Goal: Transaction & Acquisition: Book appointment/travel/reservation

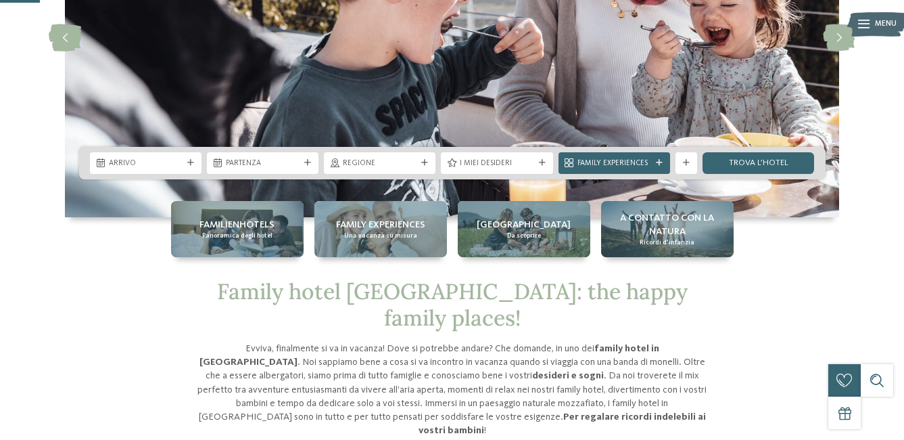
scroll to position [203, 0]
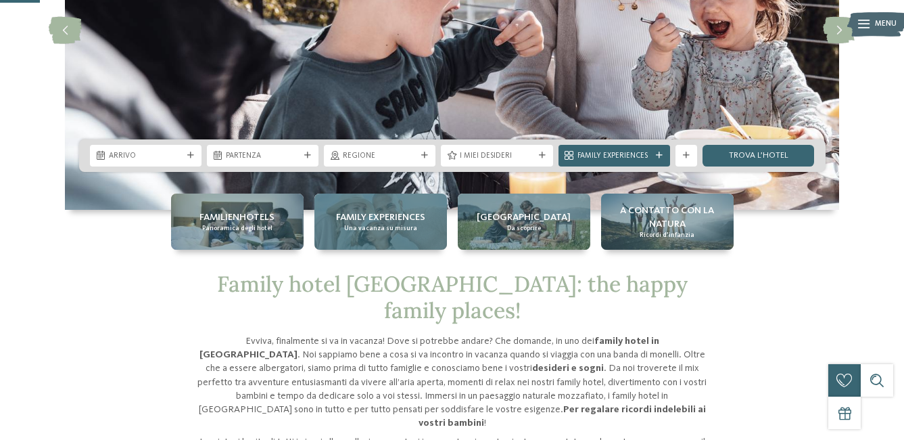
click at [421, 218] on span "Family experiences" at bounding box center [380, 217] width 89 height 14
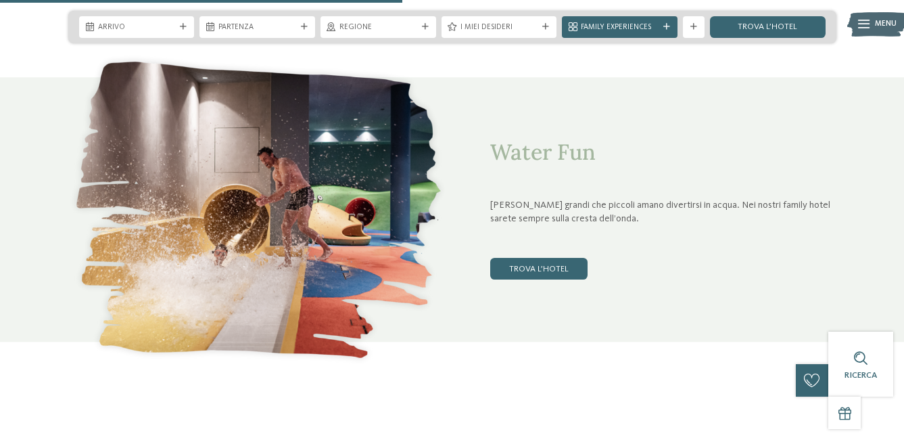
scroll to position [2164, 0]
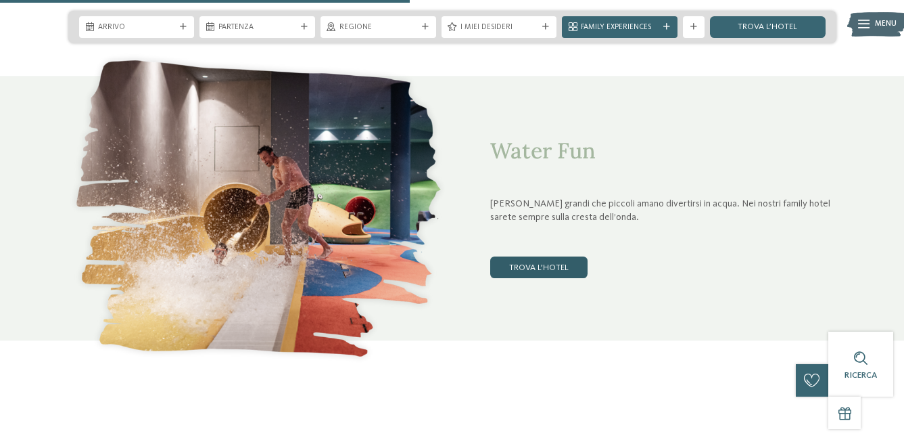
click at [566, 272] on link "trova l’hotel" at bounding box center [538, 267] width 97 height 22
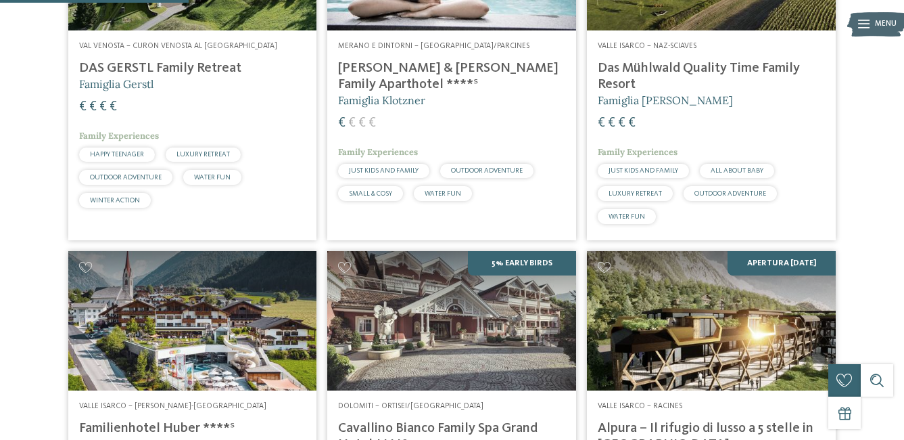
scroll to position [402, 0]
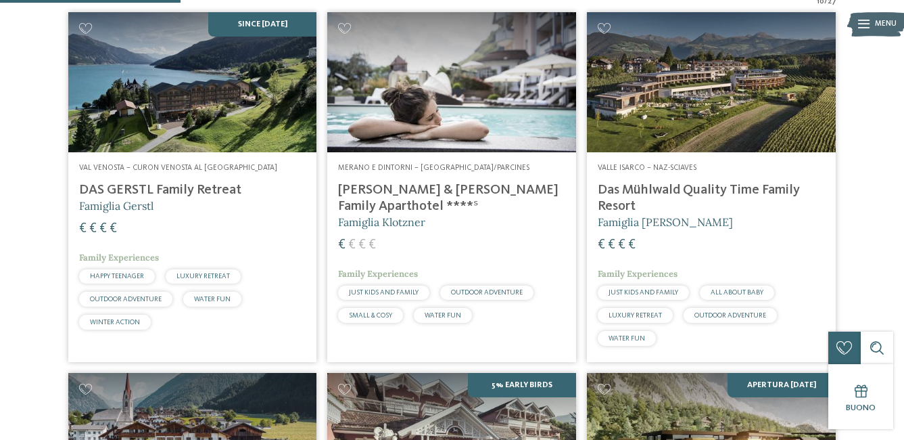
click at [384, 104] on img at bounding box center [451, 82] width 249 height 140
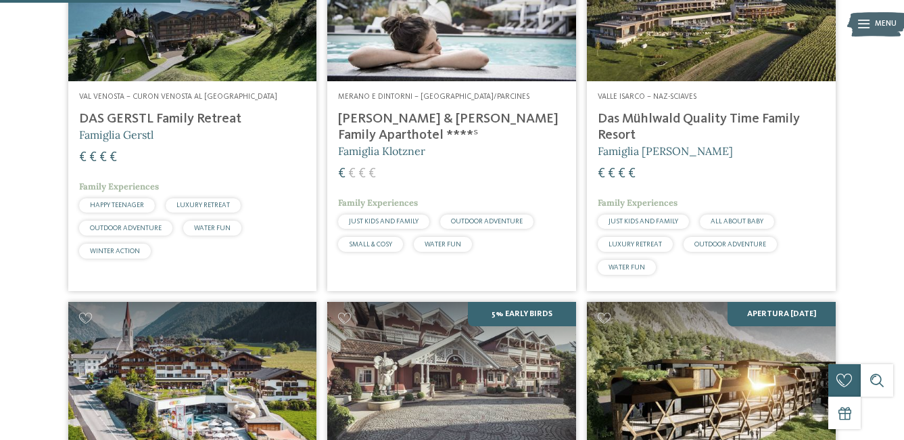
scroll to position [537, 0]
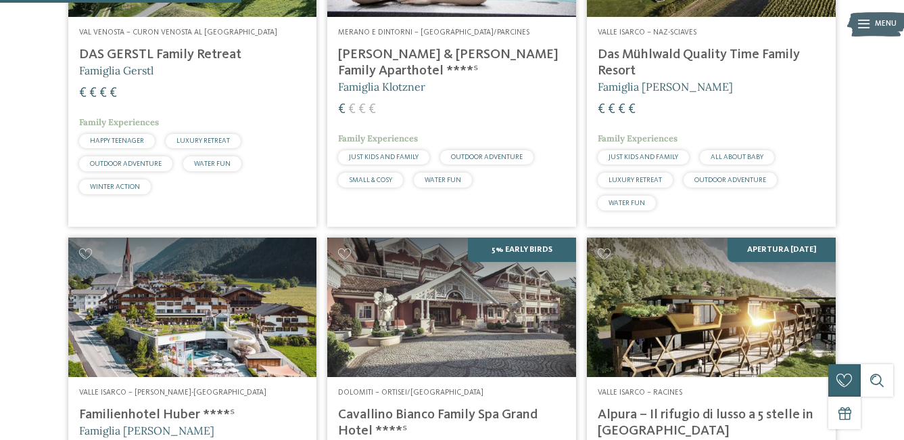
click at [219, 293] on img at bounding box center [192, 307] width 249 height 140
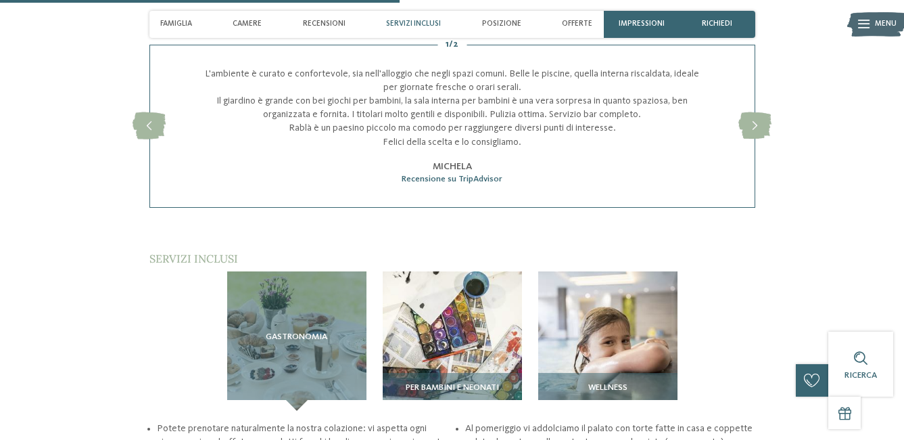
scroll to position [1555, 0]
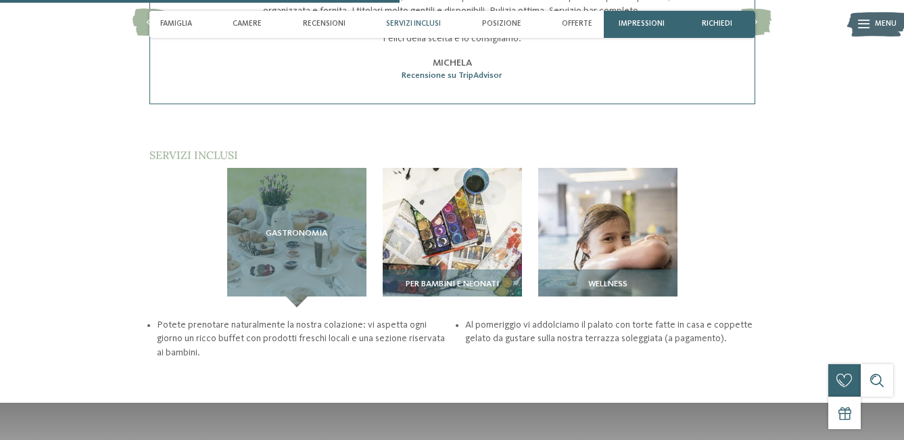
click at [464, 171] on img at bounding box center [452, 237] width 139 height 139
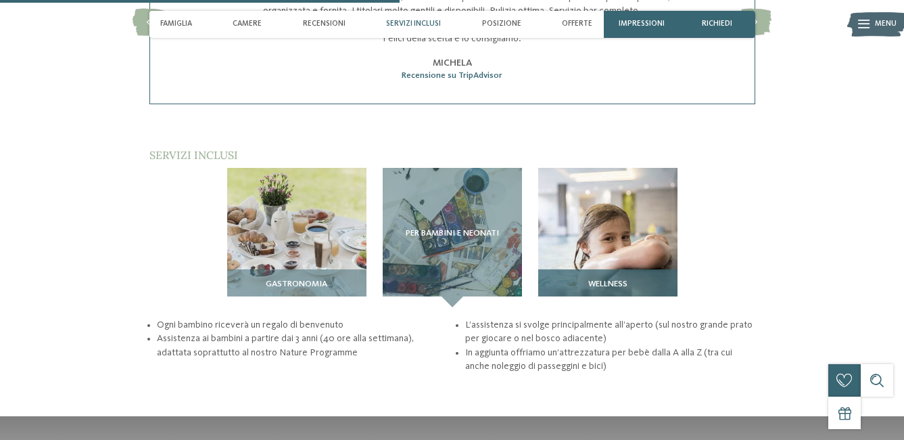
click at [592, 225] on img at bounding box center [607, 237] width 139 height 139
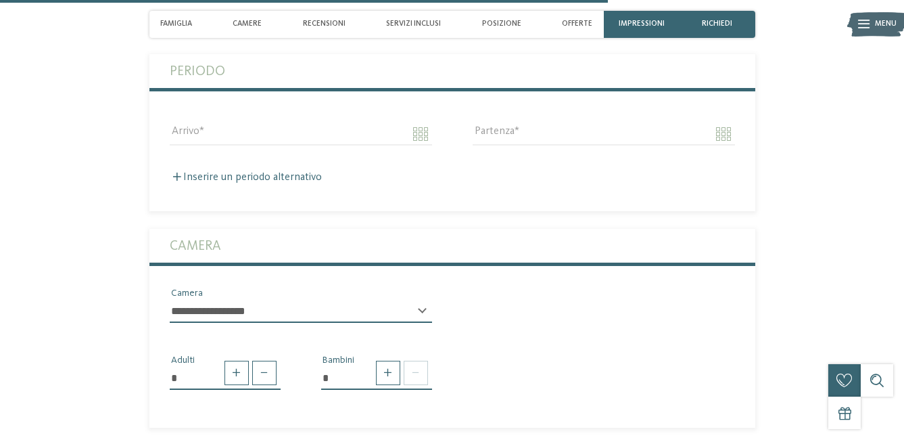
scroll to position [2367, 0]
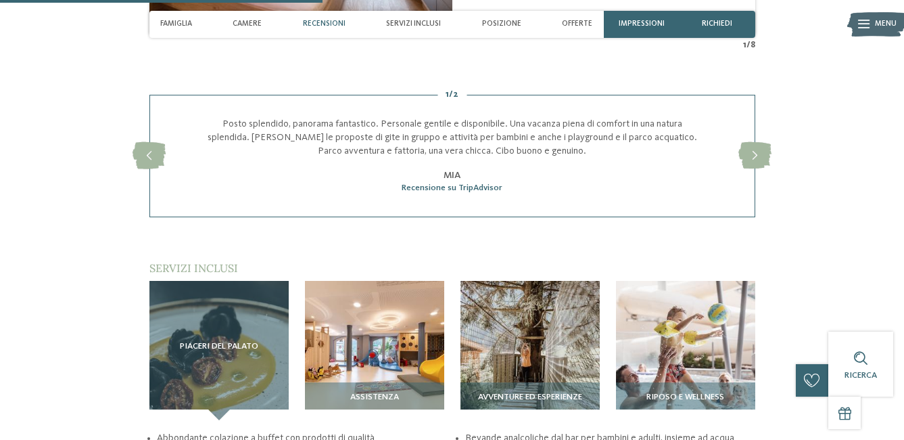
scroll to position [1555, 0]
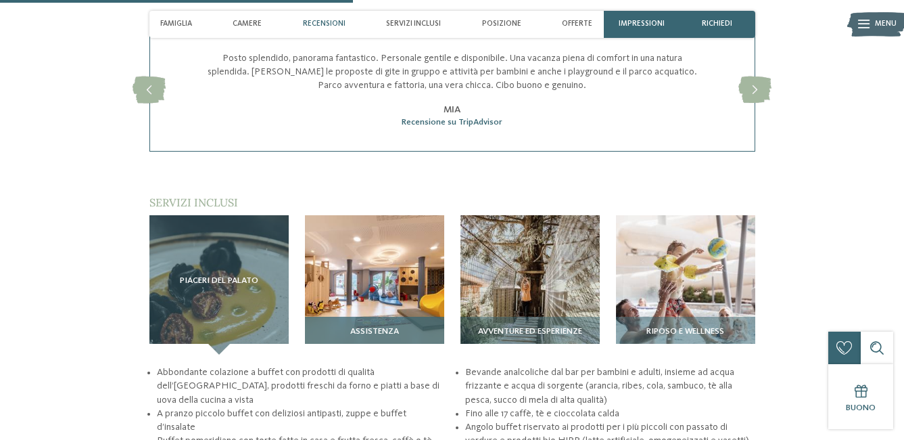
click at [348, 319] on div "Assistenza" at bounding box center [374, 335] width 139 height 38
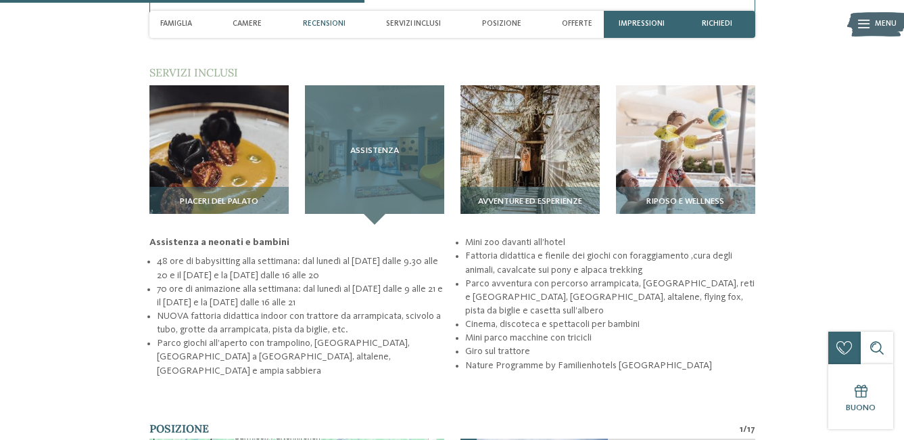
scroll to position [1691, 0]
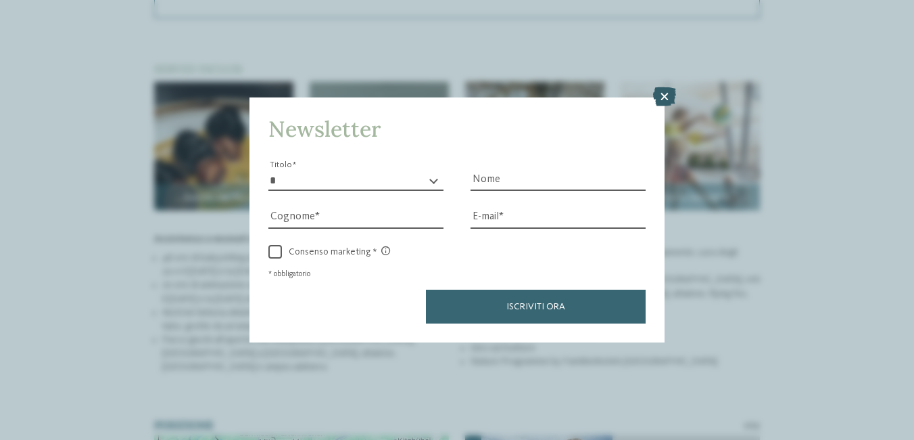
click at [659, 93] on icon at bounding box center [664, 96] width 23 height 19
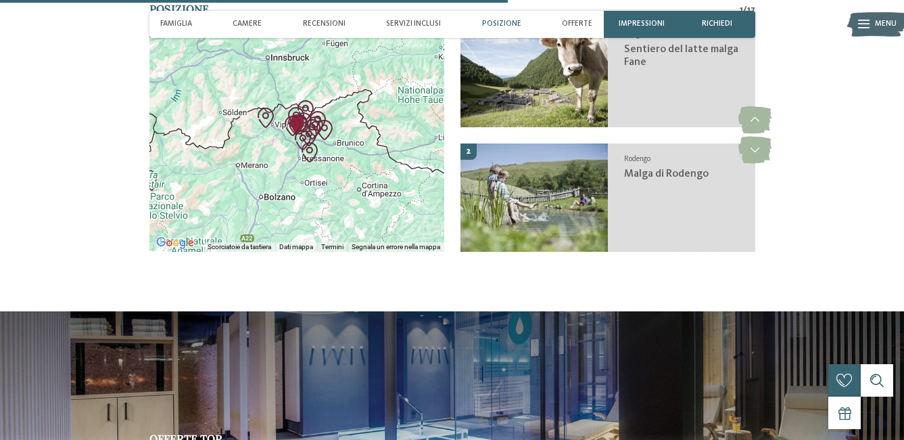
scroll to position [2029, 0]
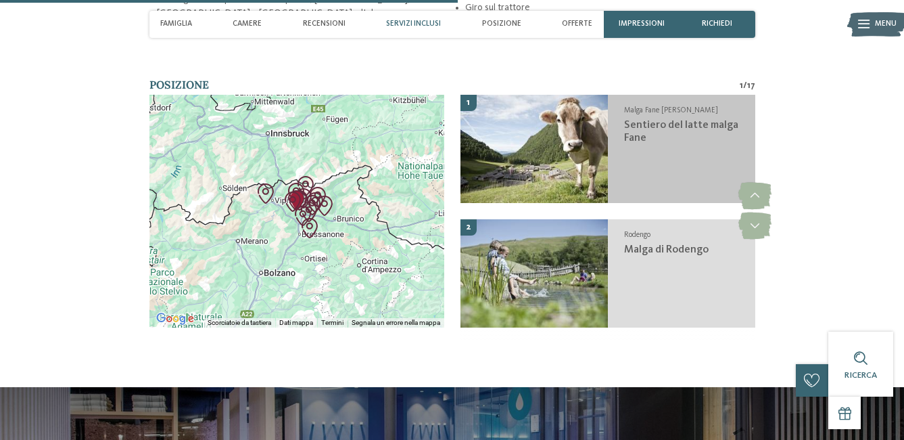
click at [516, 164] on img at bounding box center [534, 149] width 147 height 108
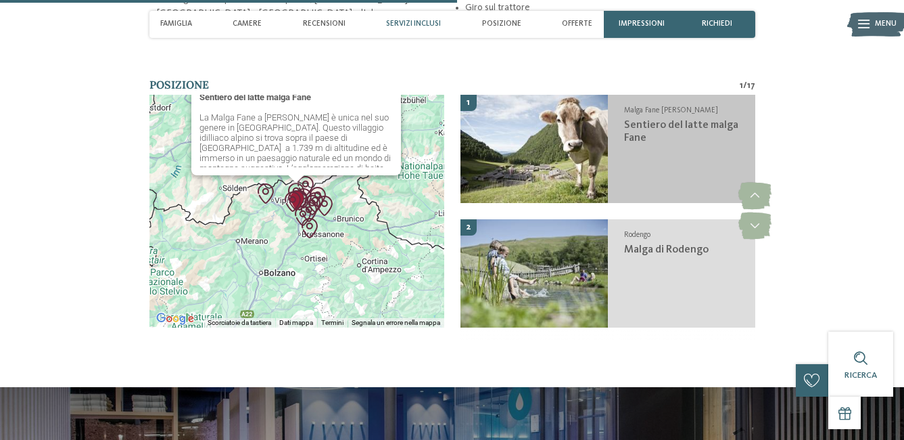
scroll to position [2026, 0]
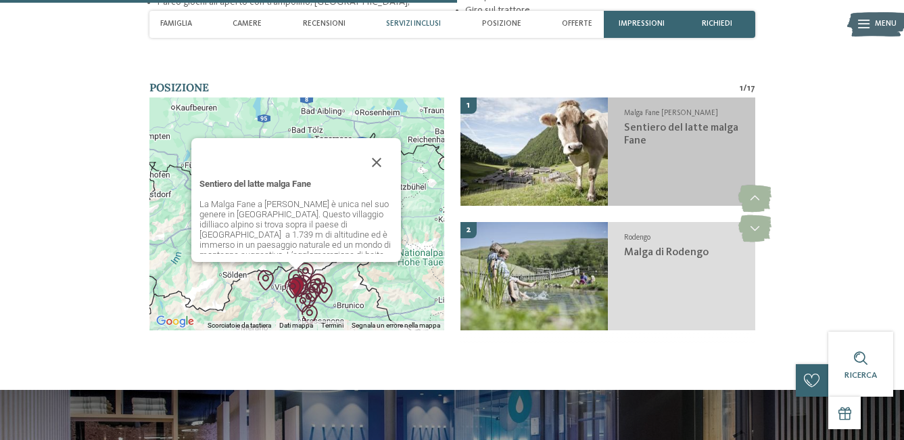
click at [634, 135] on span "Sentiero del latte malga Fane" at bounding box center [681, 134] width 114 height 24
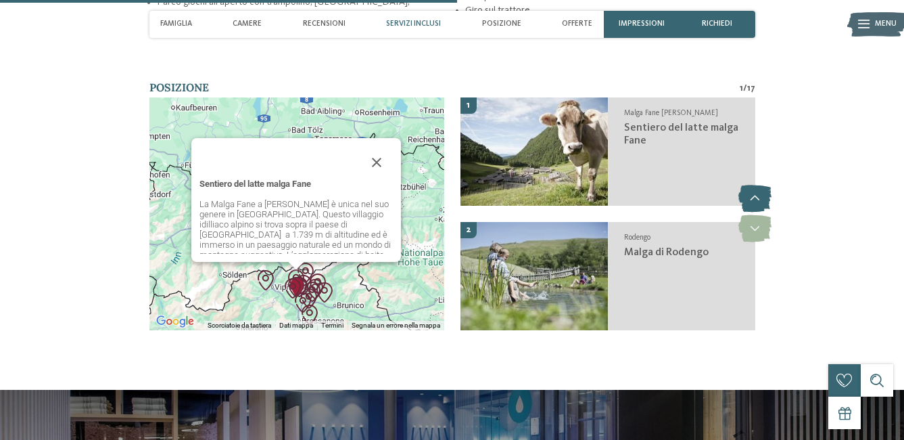
click at [742, 192] on icon at bounding box center [754, 198] width 33 height 27
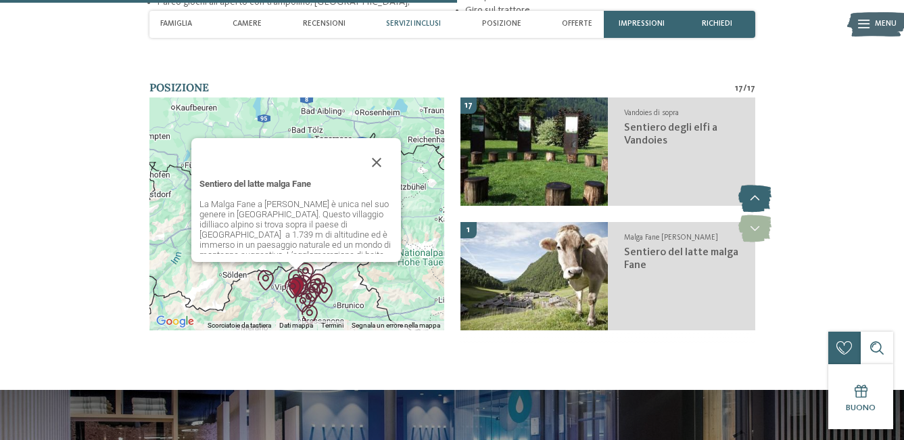
click at [742, 192] on icon at bounding box center [754, 198] width 33 height 27
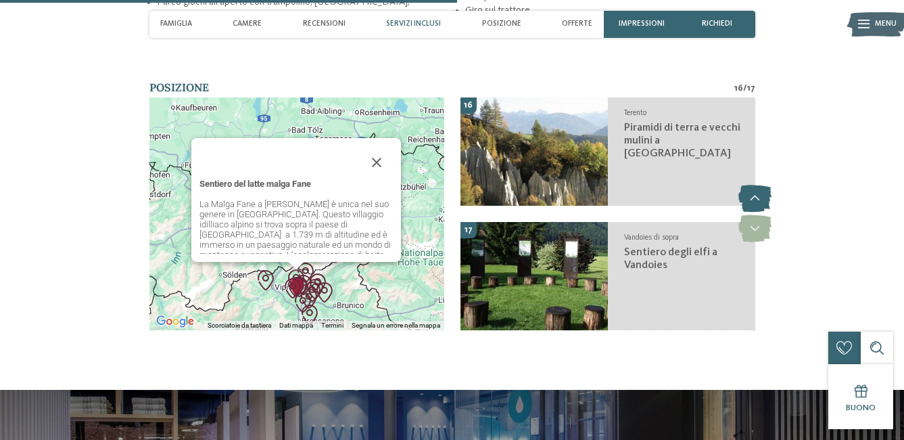
click at [742, 192] on icon at bounding box center [754, 198] width 33 height 27
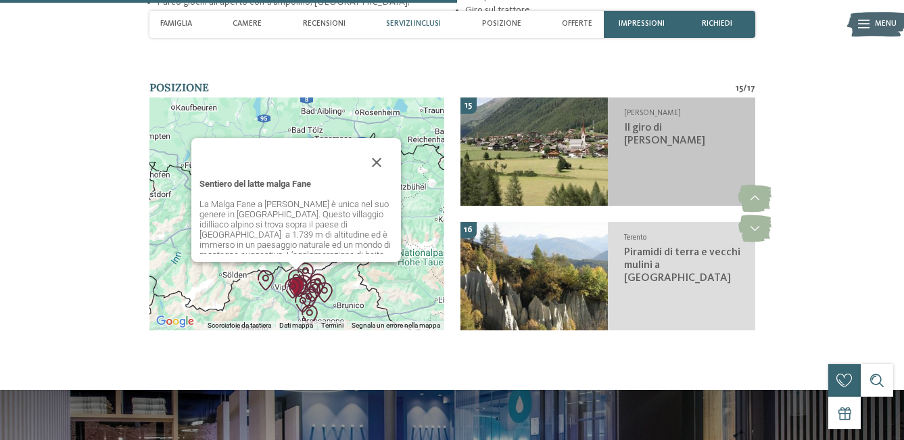
click at [666, 123] on span "Il giro di [PERSON_NAME]" at bounding box center [664, 134] width 81 height 24
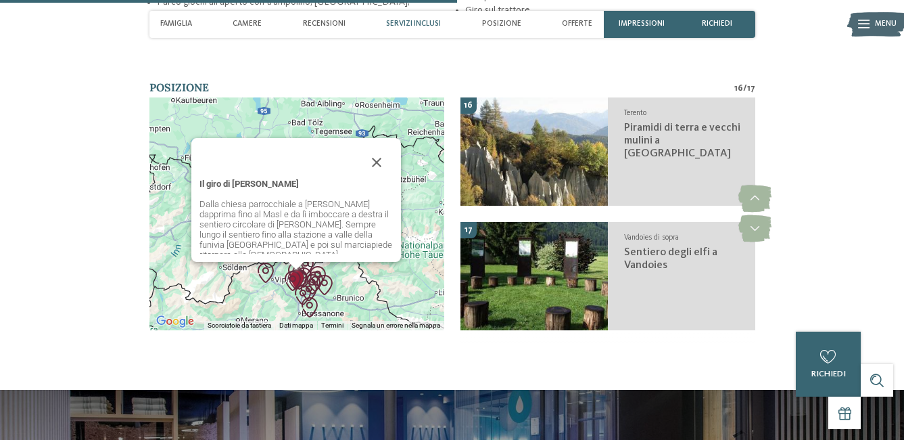
click at [666, 123] on span "Piramidi di terra e vecchi mulini a [GEOGRAPHIC_DATA]" at bounding box center [682, 140] width 116 height 37
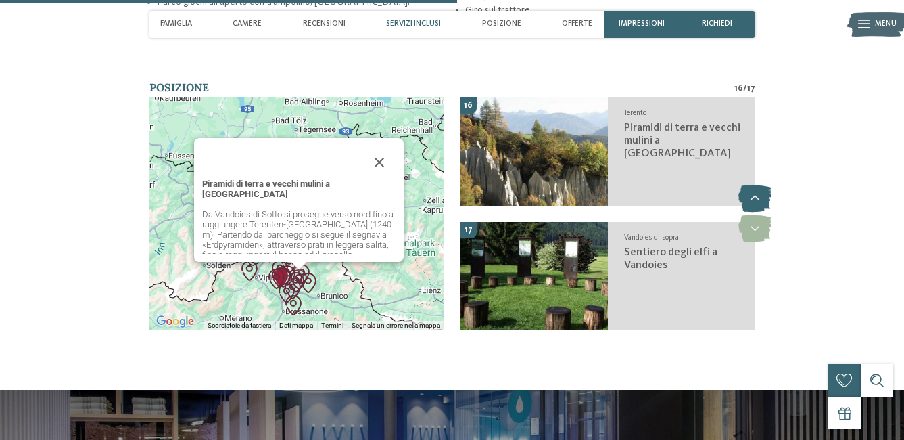
click at [756, 189] on icon at bounding box center [754, 198] width 33 height 27
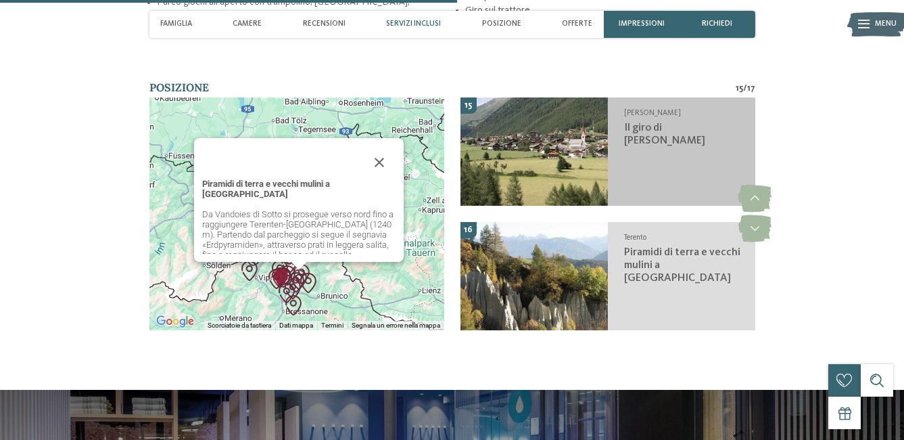
click at [705, 150] on div "[PERSON_NAME] Il giro di [PERSON_NAME]" at bounding box center [681, 151] width 147 height 108
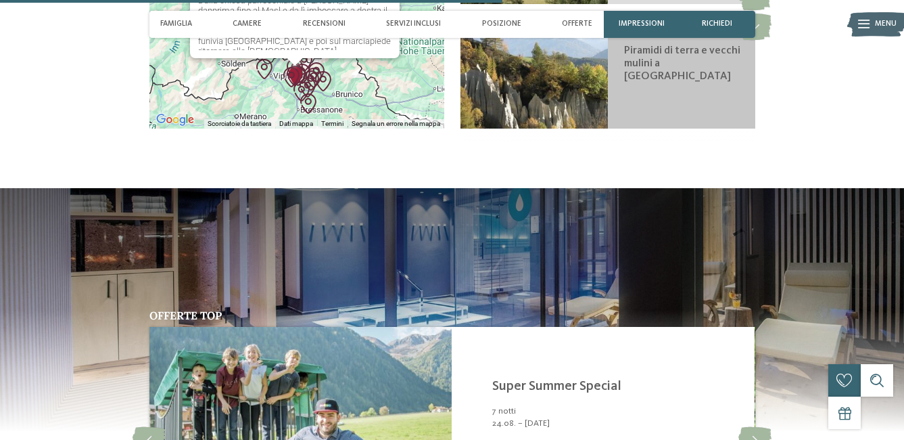
scroll to position [2229, 0]
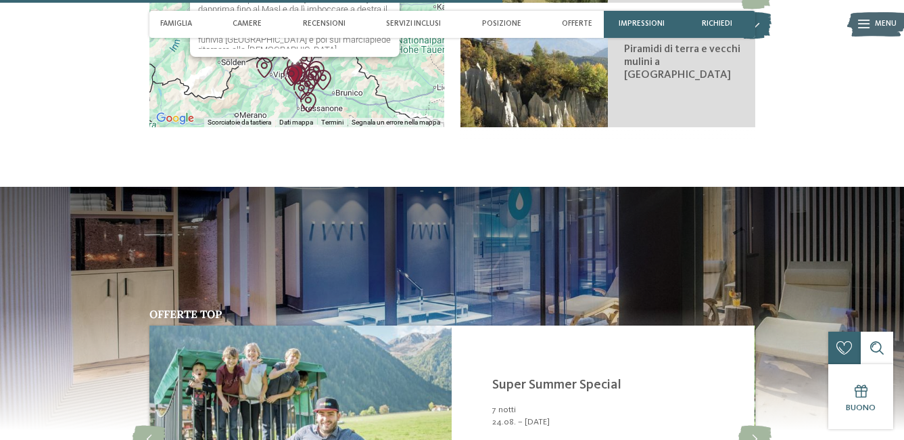
click at [759, 22] on icon at bounding box center [754, 25] width 33 height 27
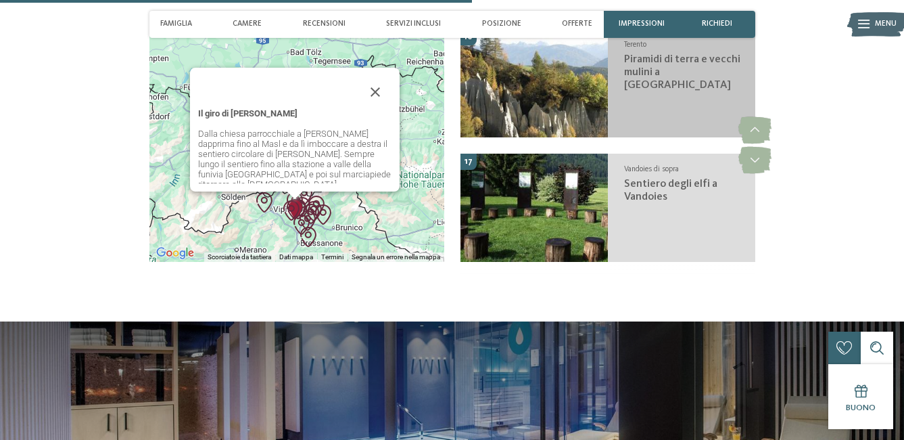
scroll to position [2094, 0]
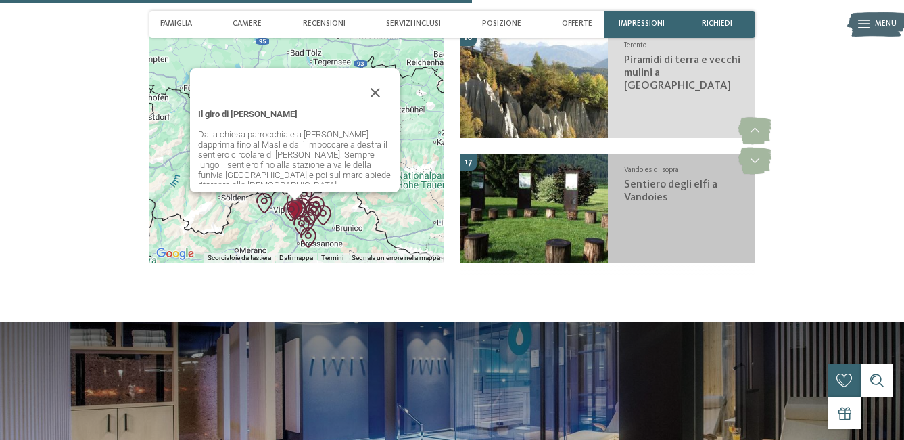
click at [601, 194] on img at bounding box center [534, 208] width 147 height 108
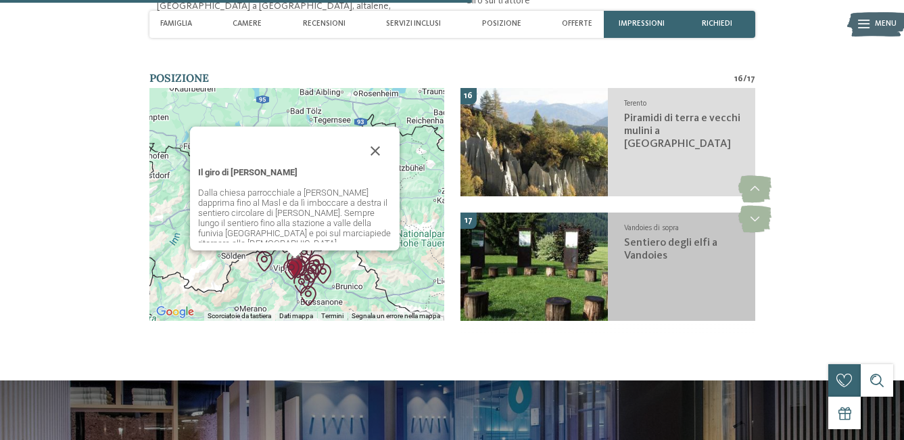
scroll to position [2026, 0]
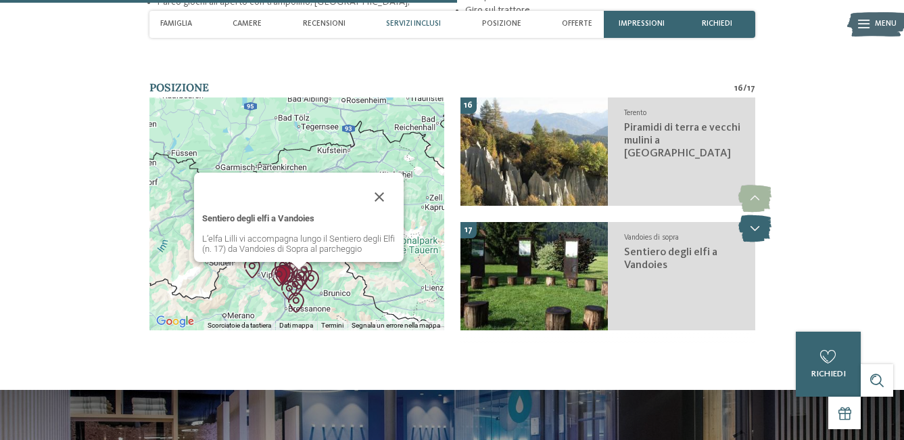
click at [750, 216] on icon at bounding box center [754, 228] width 33 height 27
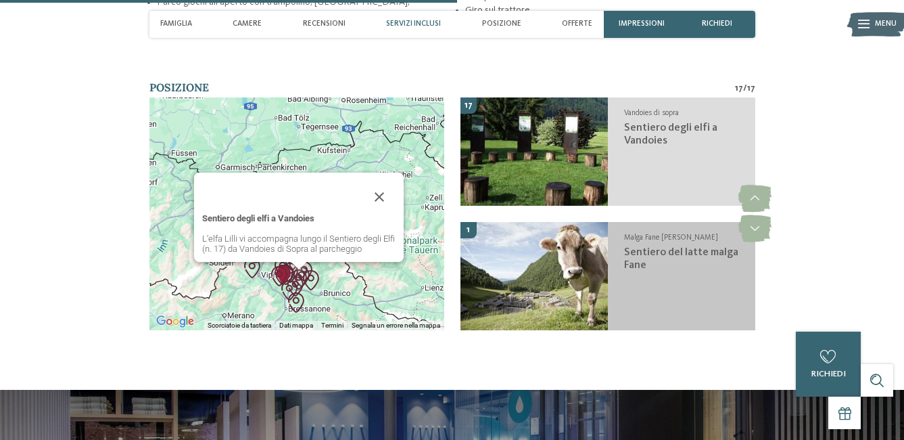
click at [534, 260] on img at bounding box center [534, 276] width 147 height 108
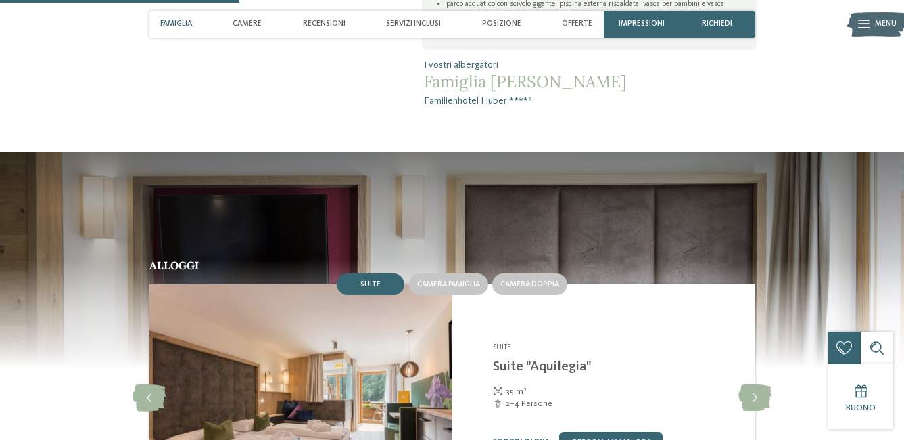
scroll to position [1012, 0]
click at [414, 27] on span "Servizi inclusi" at bounding box center [413, 24] width 55 height 9
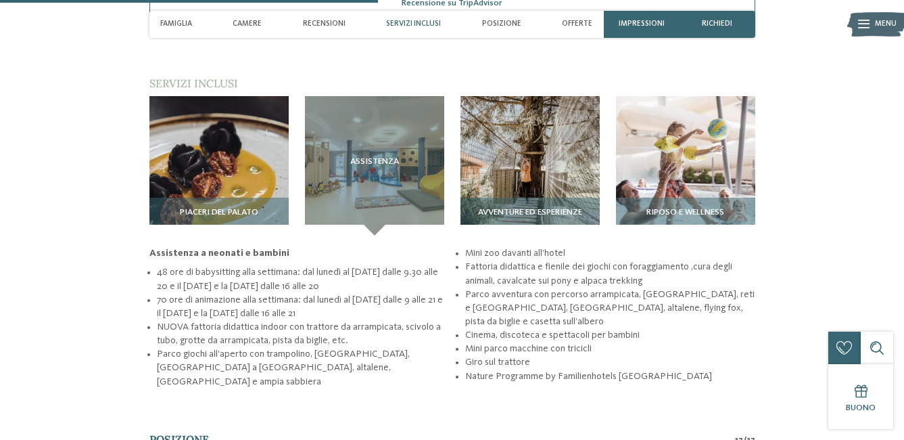
scroll to position [1676, 0]
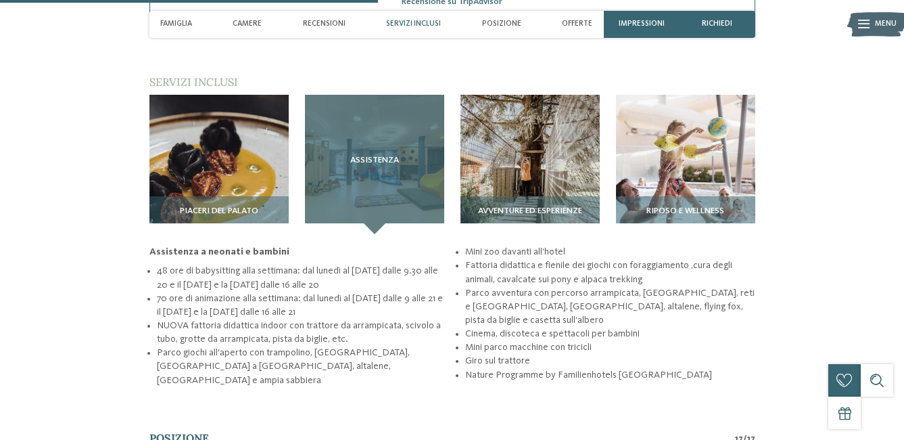
click at [394, 152] on div "Assistenza" at bounding box center [374, 164] width 139 height 139
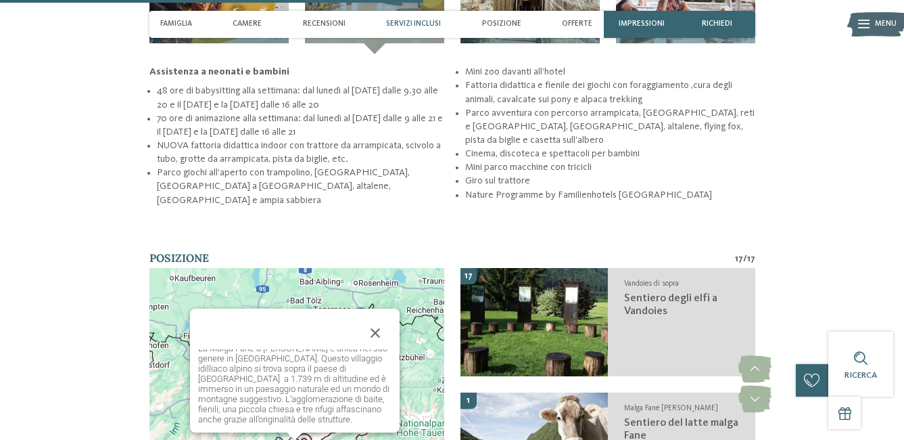
scroll to position [1879, 0]
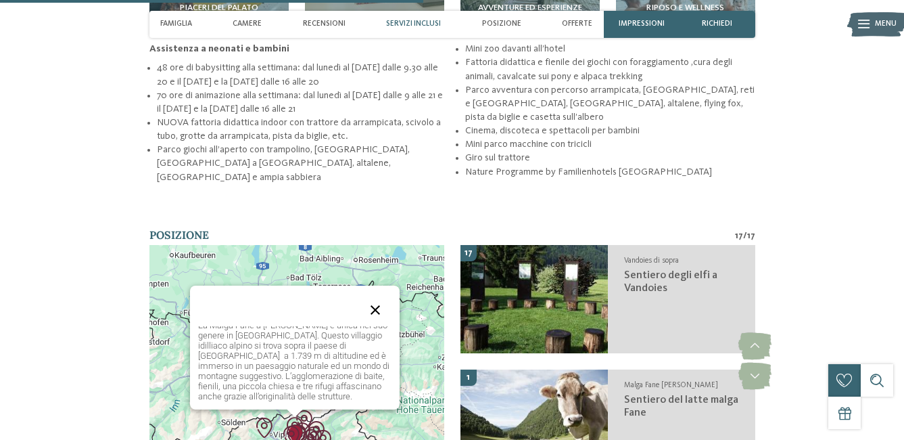
click at [367, 307] on button "Chiudi" at bounding box center [375, 309] width 32 height 32
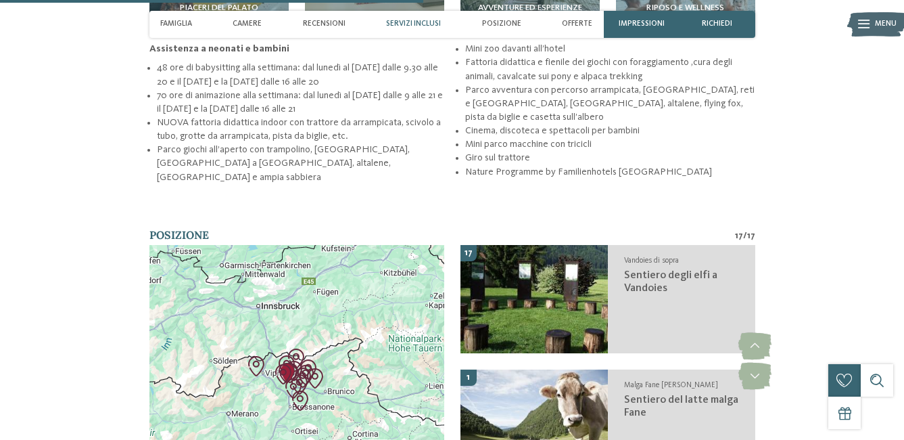
drag, startPoint x: 277, startPoint y: 352, endPoint x: 266, endPoint y: 281, distance: 72.5
click at [266, 281] on div at bounding box center [296, 361] width 295 height 233
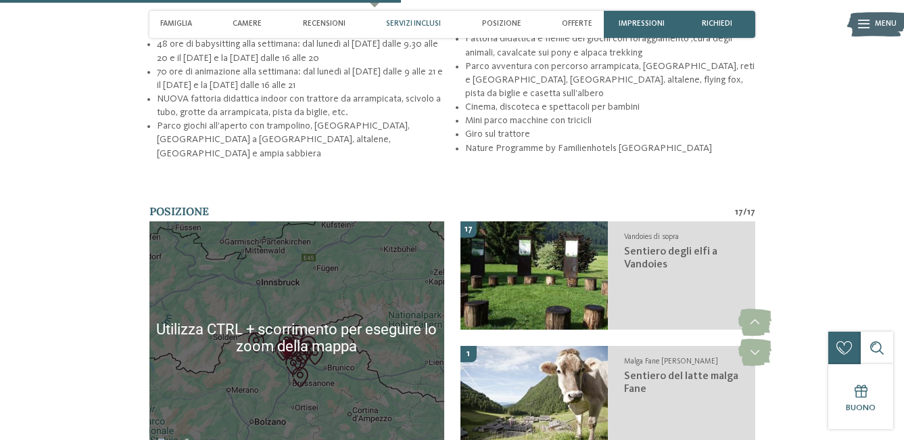
scroll to position [1946, 0]
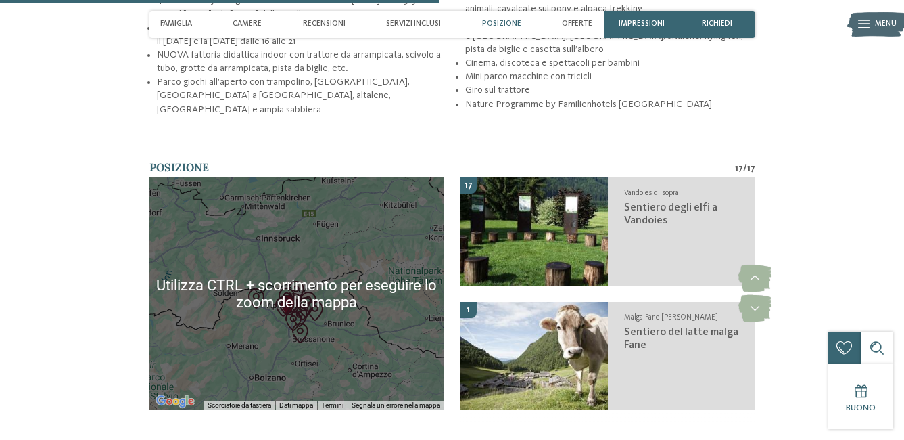
click at [273, 343] on div at bounding box center [296, 293] width 295 height 233
